Goal: Task Accomplishment & Management: Use online tool/utility

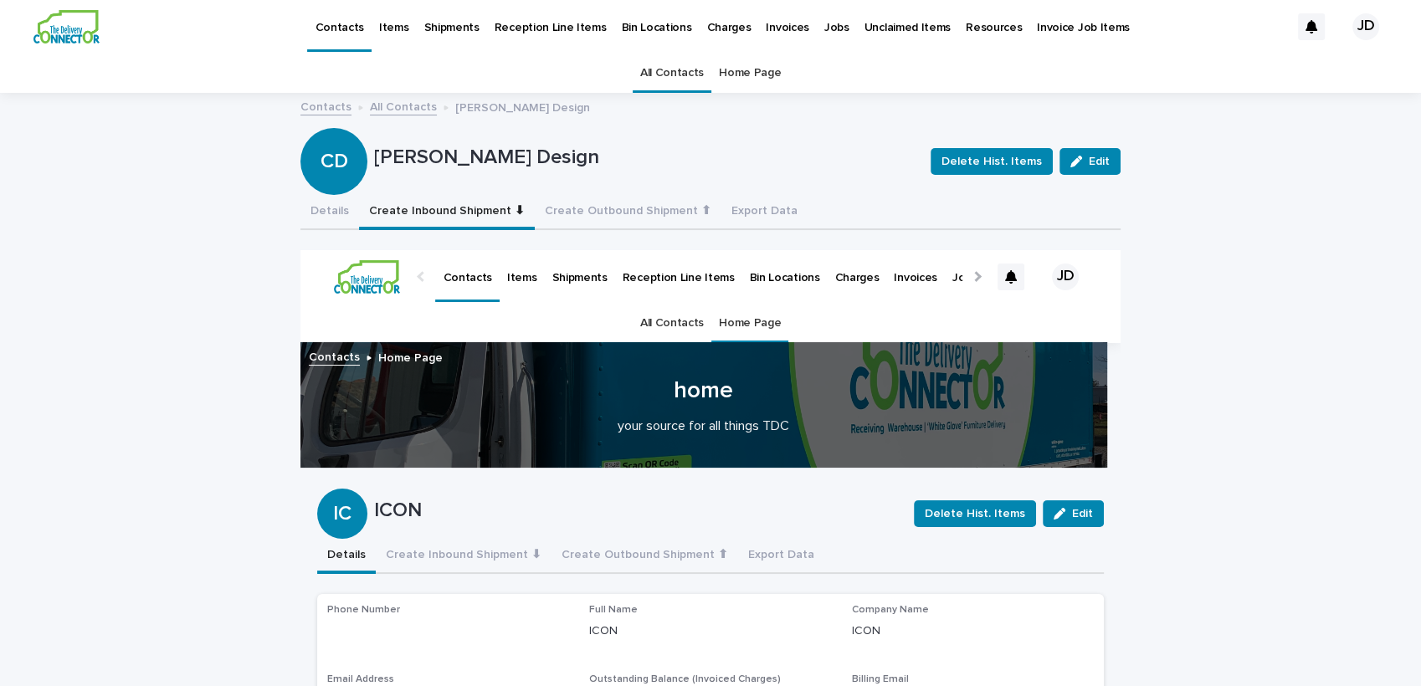
click at [671, 81] on link "All Contacts" at bounding box center [672, 73] width 64 height 39
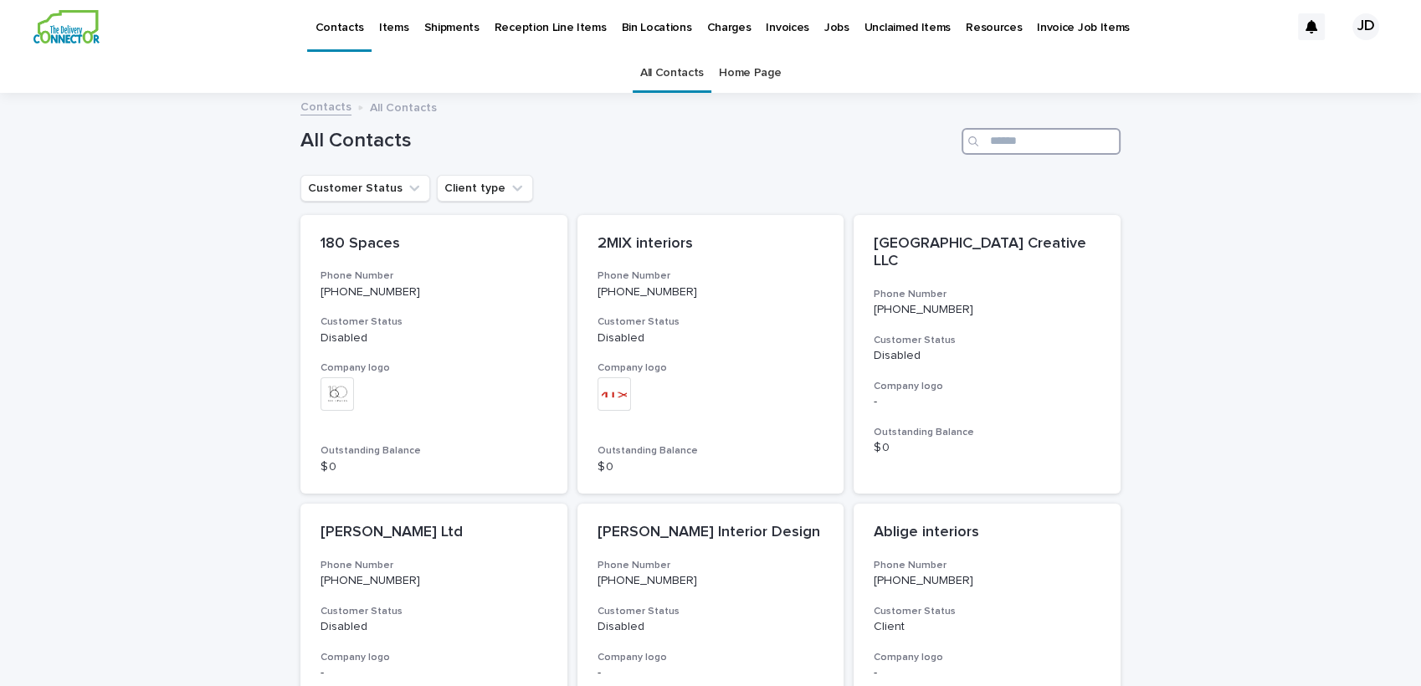
click at [1011, 143] on input "Search" at bounding box center [1041, 141] width 159 height 27
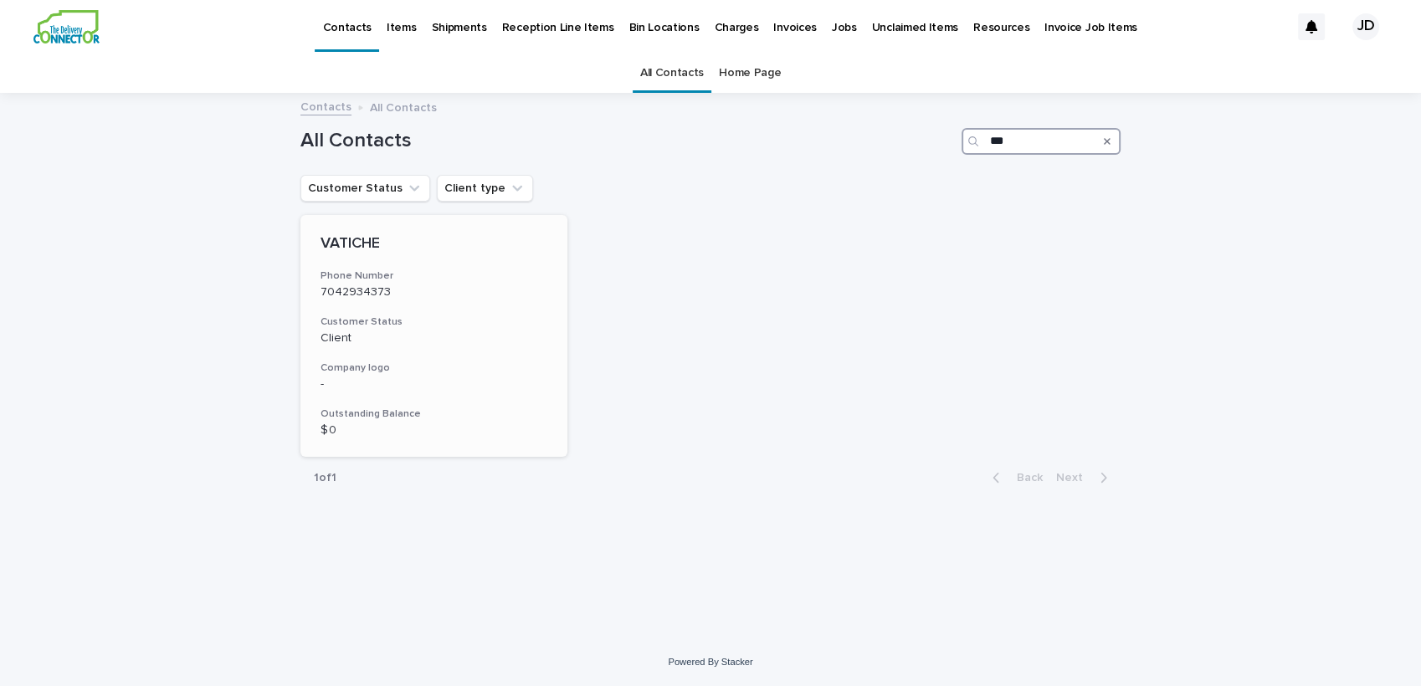
type input "***"
click at [504, 251] on p "VATICHE" at bounding box center [434, 244] width 227 height 18
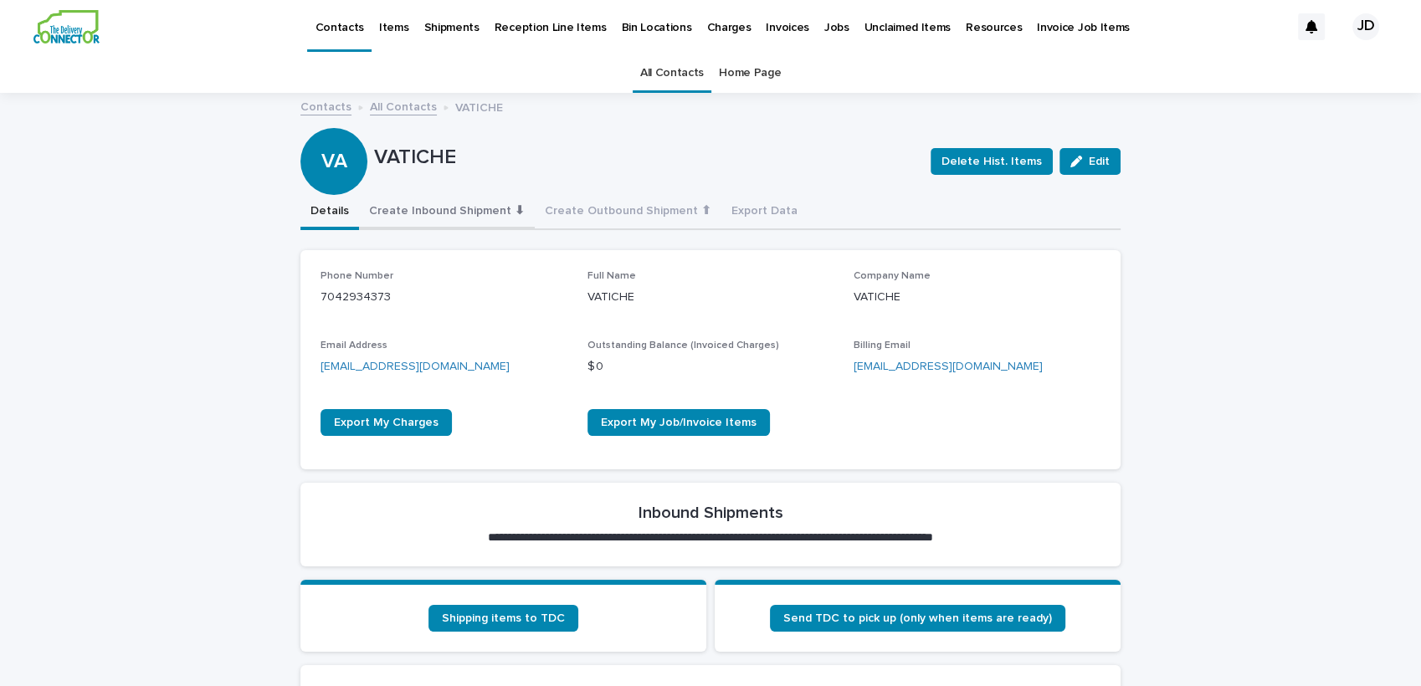
click at [459, 213] on button "Create Inbound Shipment ⬇" at bounding box center [447, 212] width 176 height 35
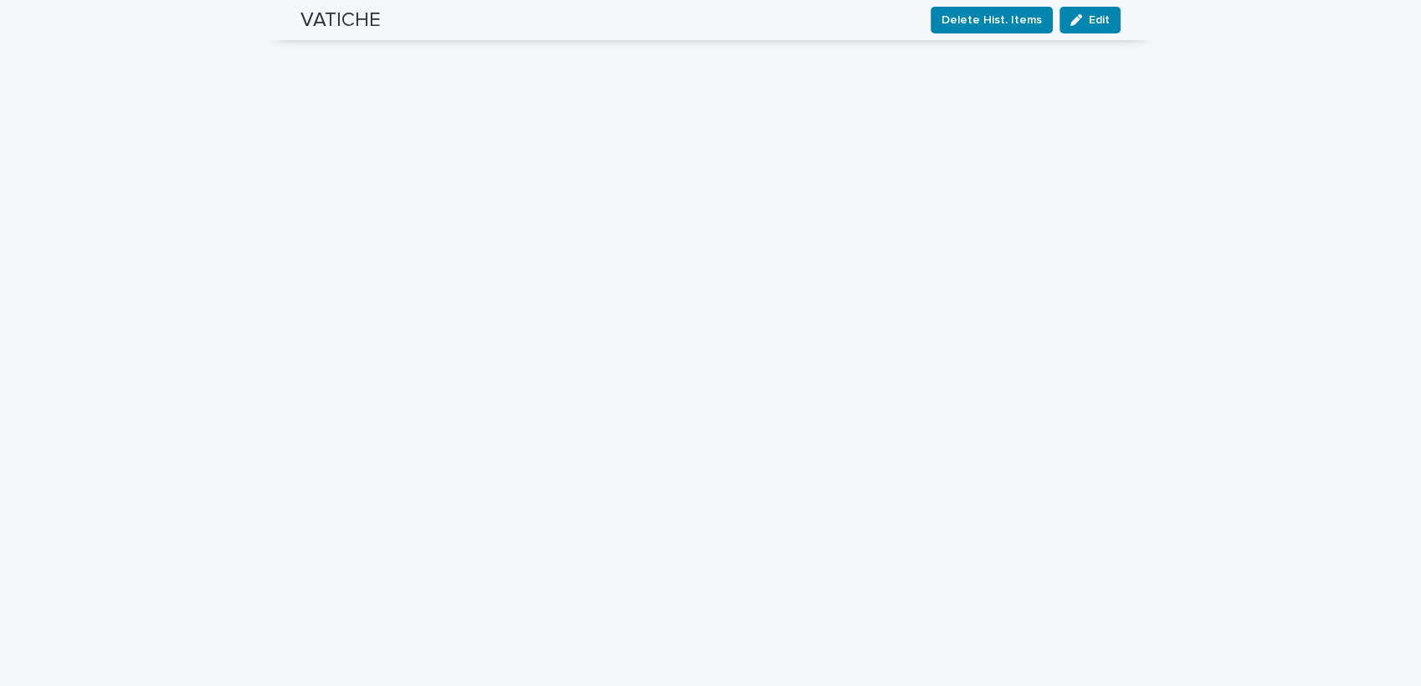
scroll to position [782, 0]
